Goal: Transaction & Acquisition: Purchase product/service

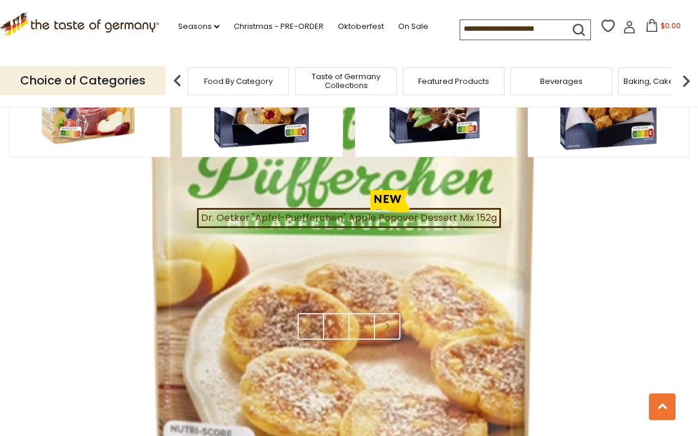
click at [366, 313] on link "2" at bounding box center [361, 326] width 27 height 27
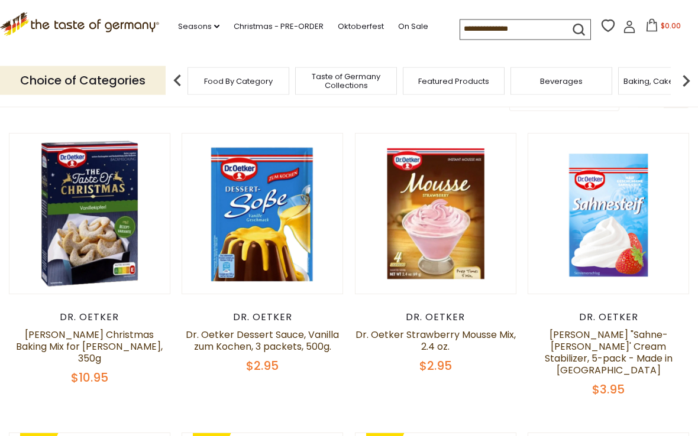
scroll to position [103, 0]
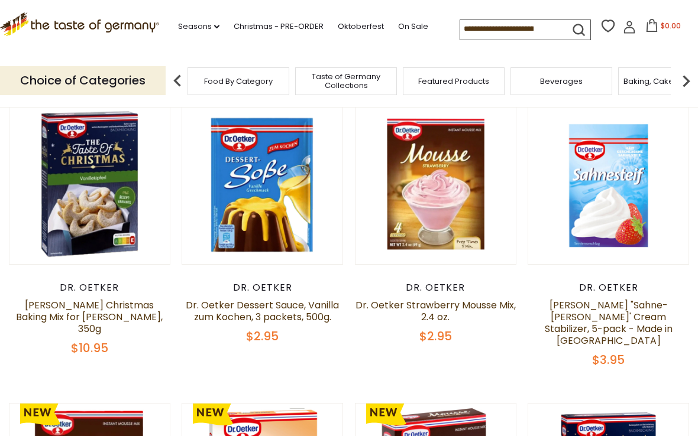
click at [438, 311] on link "Dr. Oetker Strawberry Mousse Mix, 2.4 oz." at bounding box center [435, 311] width 160 height 25
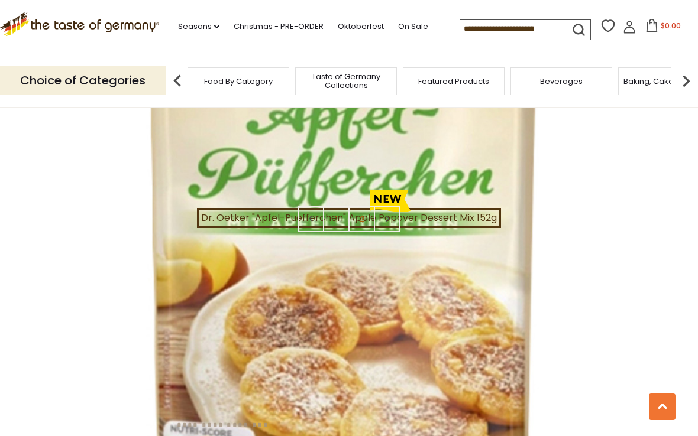
scroll to position [2674, 0]
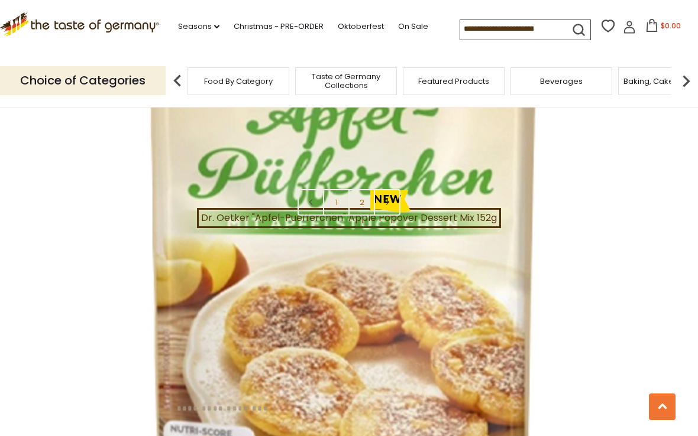
click at [361, 189] on link "2" at bounding box center [361, 202] width 27 height 27
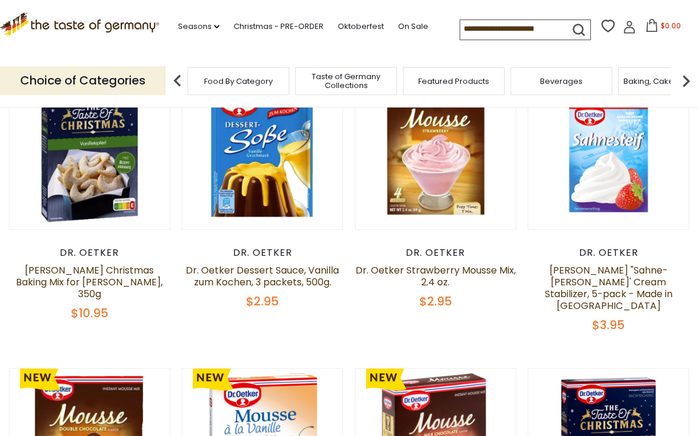
scroll to position [132, 0]
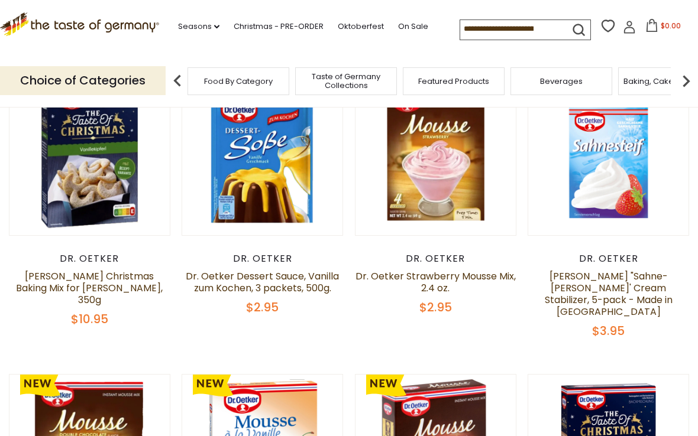
click at [256, 283] on link "Dr. Oetker Dessert Sauce, Vanilla zum Kochen, 3 packets, 500g." at bounding box center [262, 282] width 153 height 25
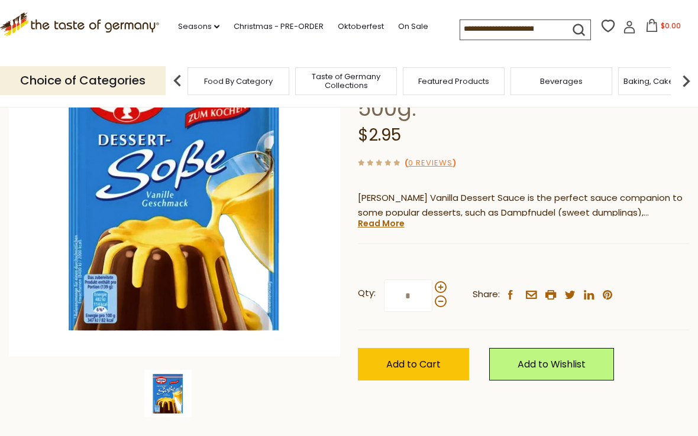
scroll to position [143, 0]
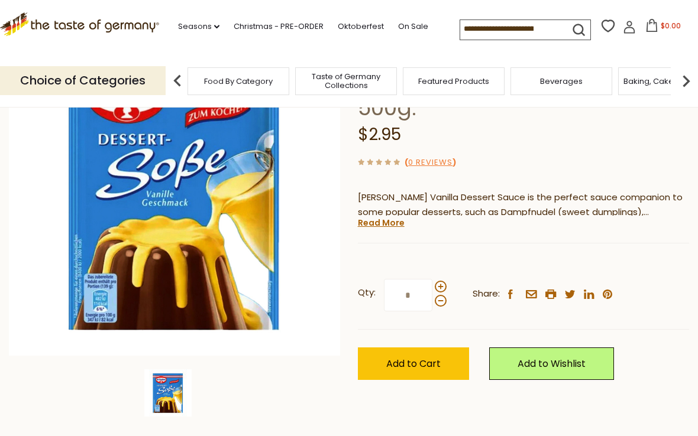
click at [387, 226] on link "Read More" at bounding box center [381, 223] width 47 height 12
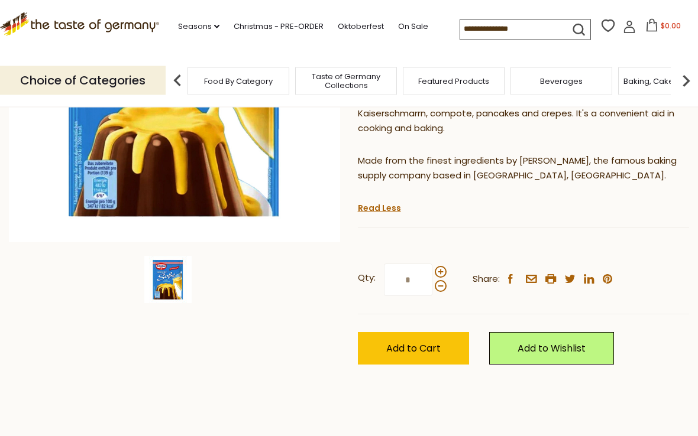
scroll to position [235, 0]
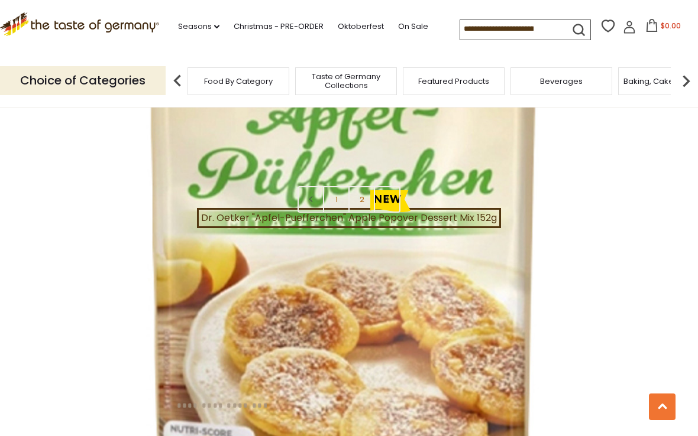
click at [334, 186] on link "1" at bounding box center [336, 199] width 27 height 27
click at [78, 295] on link "[PERSON_NAME] "Torten Creme" Cream Cheese Filling 5.3 oz." at bounding box center [89, 301] width 154 height 25
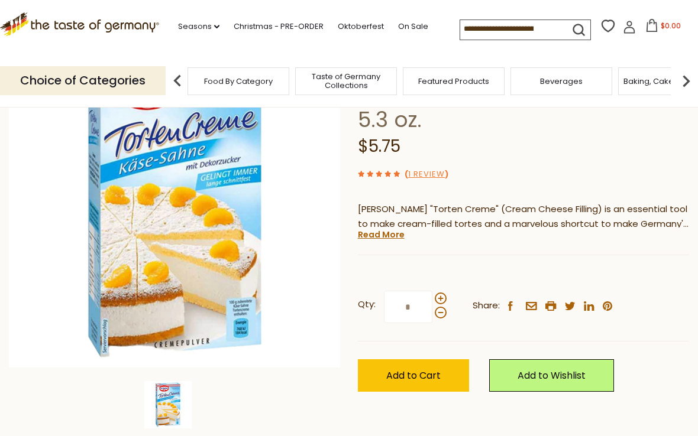
scroll to position [130, 0]
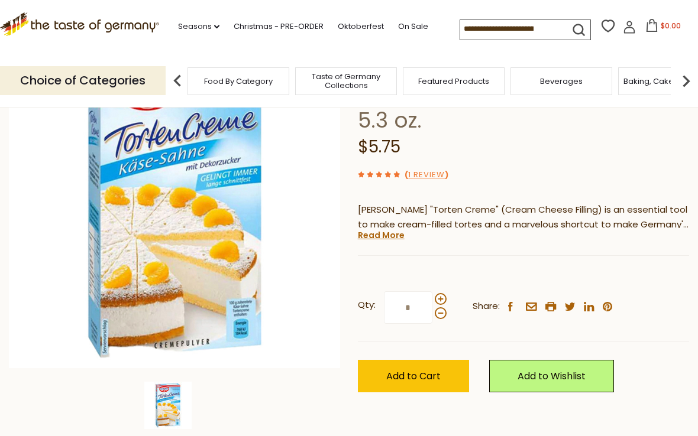
click at [383, 229] on link "Read More" at bounding box center [381, 235] width 47 height 12
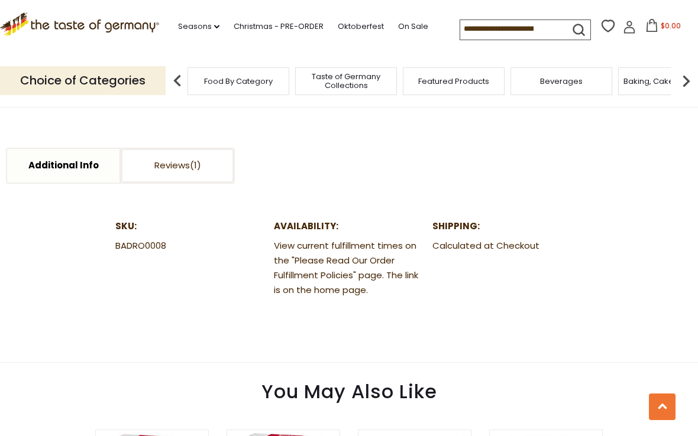
scroll to position [687, 0]
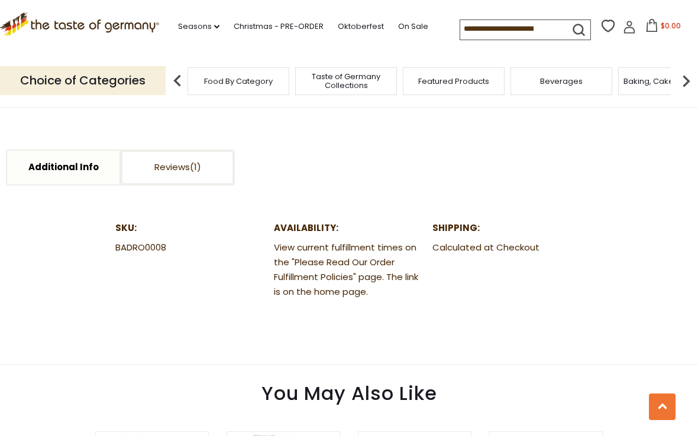
click at [197, 151] on link "Reviews" at bounding box center [177, 168] width 112 height 34
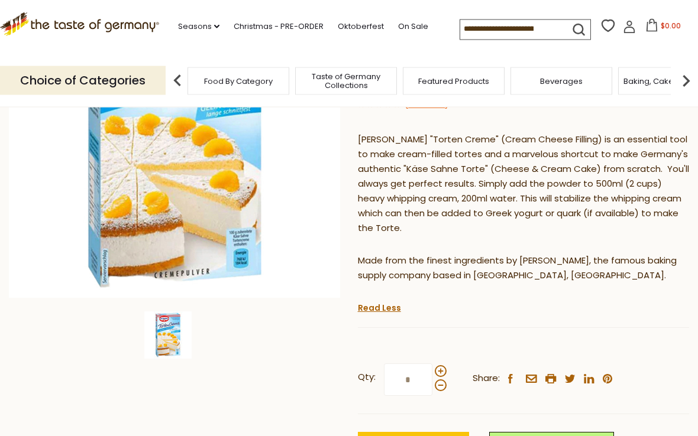
scroll to position [203, 0]
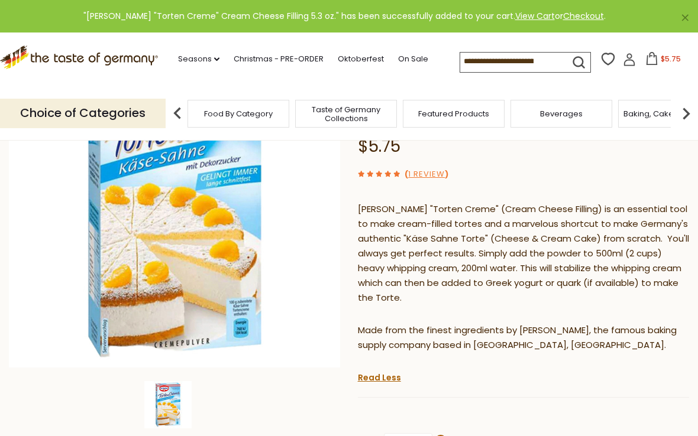
scroll to position [0, 0]
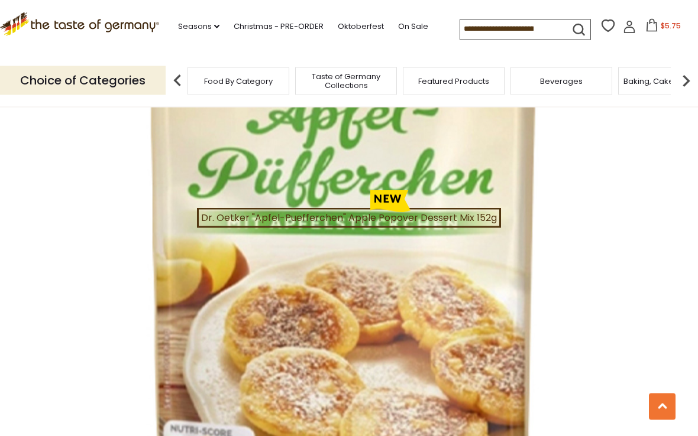
scroll to position [674, 0]
click at [96, 315] on link "[PERSON_NAME] Raspberry Cream Instant Dessert, 2.3 oz." at bounding box center [89, 316] width 138 height 25
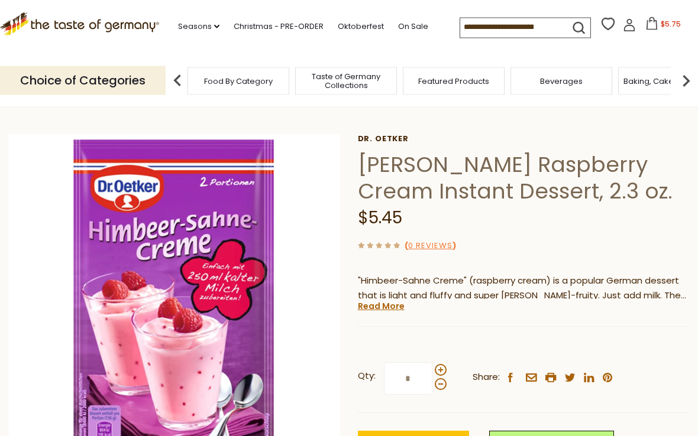
scroll to position [34, 0]
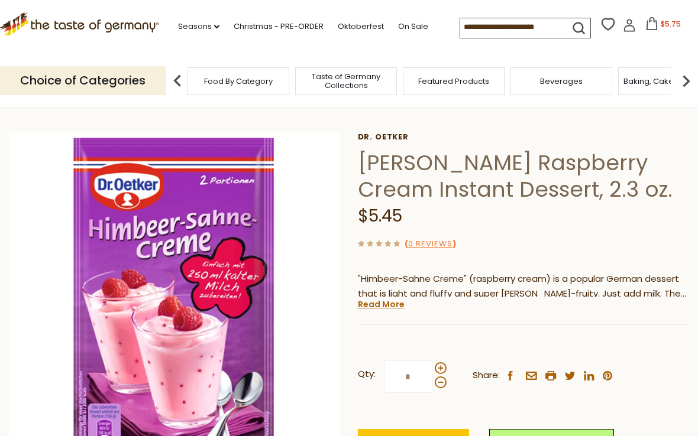
click at [386, 308] on link "Read More" at bounding box center [381, 305] width 47 height 12
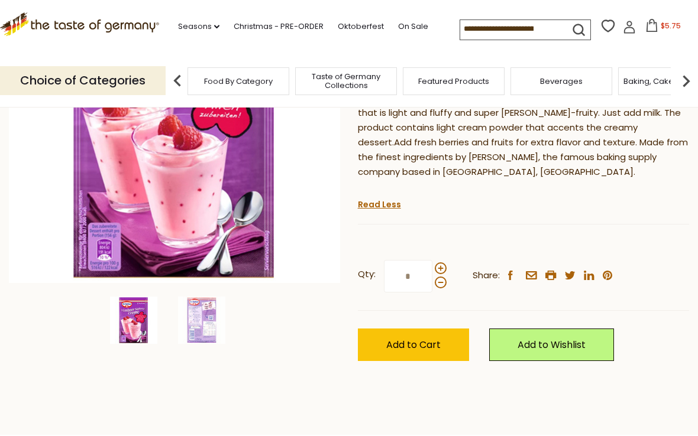
scroll to position [0, 0]
